Goal: Task Accomplishment & Management: Manage account settings

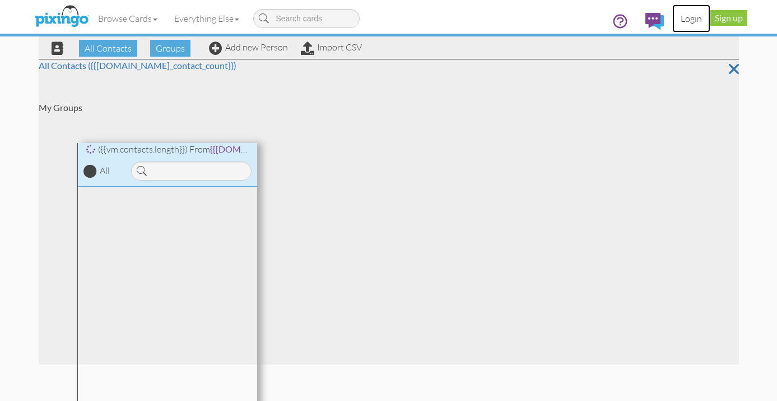
click at [688, 20] on link "Login" at bounding box center [691, 18] width 38 height 28
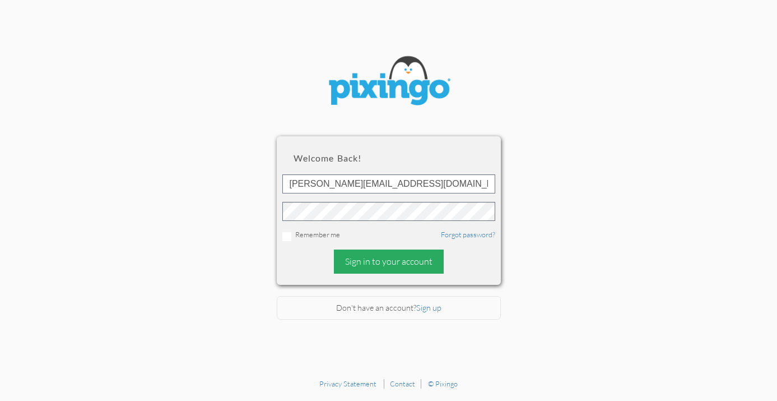
click at [364, 265] on div "Sign in to your account" at bounding box center [389, 261] width 110 height 24
click at [391, 255] on div "Sign in to your account" at bounding box center [389, 261] width 110 height 24
click at [284, 235] on input "checkbox" at bounding box center [286, 236] width 9 height 9
checkbox input "true"
click at [362, 264] on div "Sign in to your account" at bounding box center [389, 261] width 110 height 24
